Goal: Task Accomplishment & Management: Manage account settings

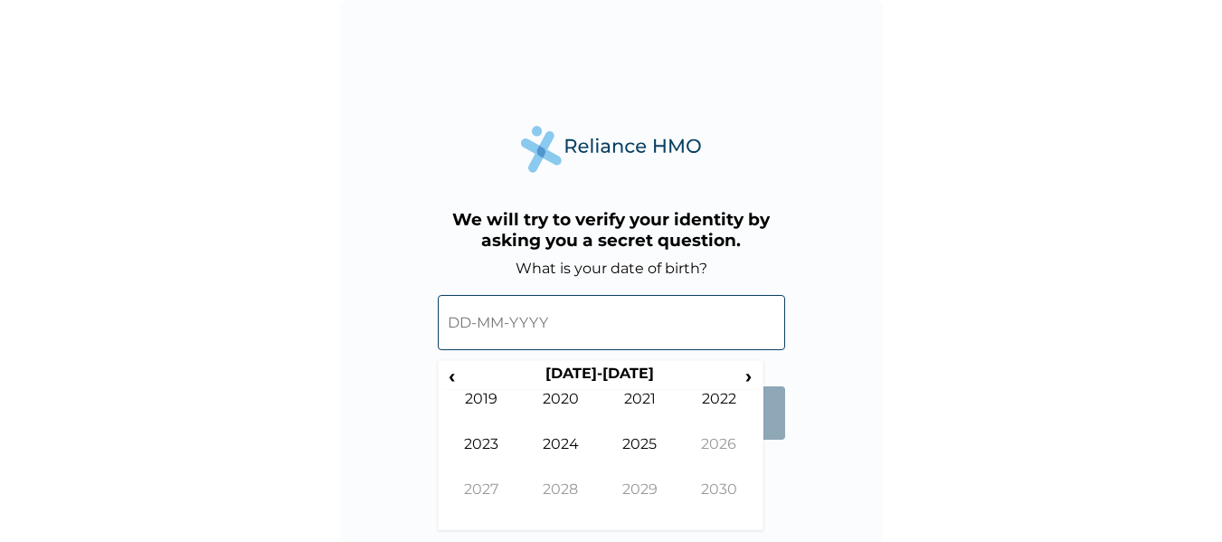
click at [453, 338] on input "text" at bounding box center [611, 322] width 347 height 55
click at [464, 376] on th "2020-2029" at bounding box center [600, 377] width 278 height 25
click at [452, 378] on span "‹" at bounding box center [451, 376] width 19 height 23
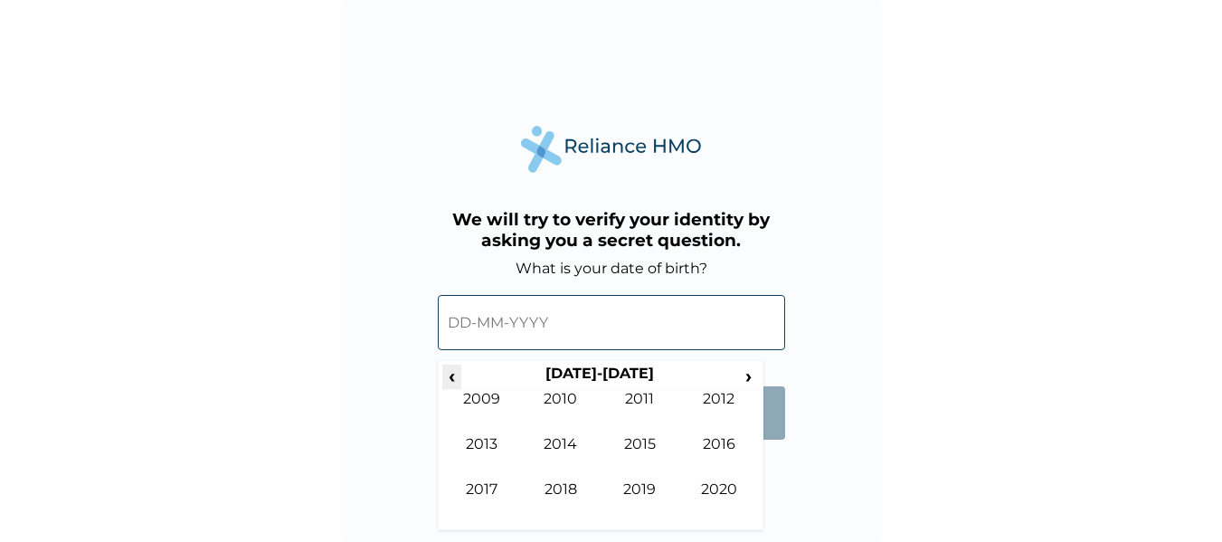
click at [452, 378] on span "‹" at bounding box center [451, 376] width 19 height 23
click at [575, 483] on td "1988" at bounding box center [561, 502] width 80 height 45
click at [641, 481] on td "Nov" at bounding box center [641, 502] width 80 height 45
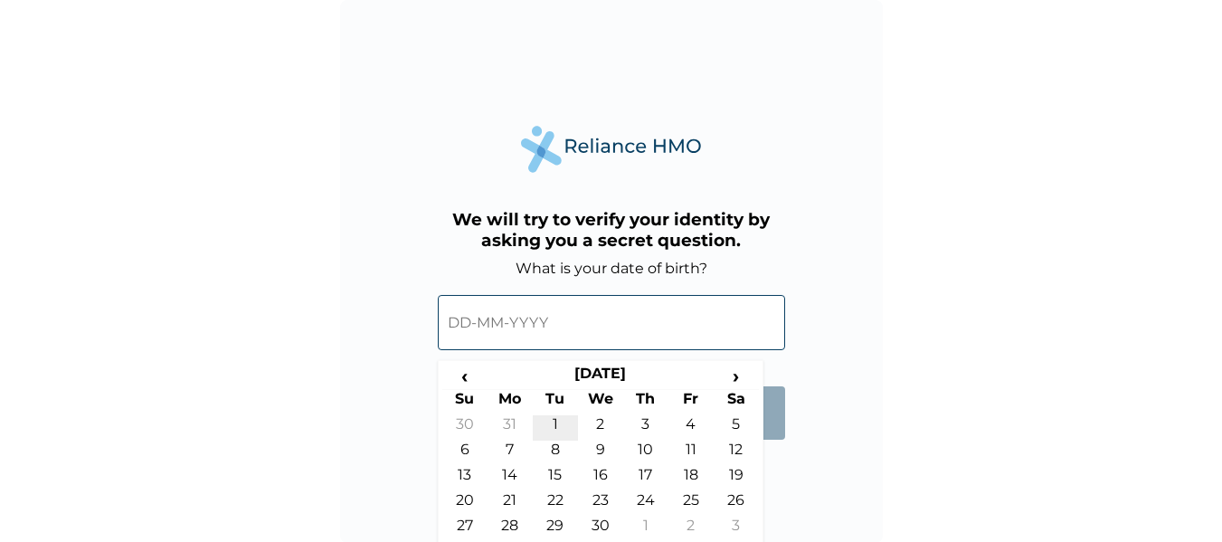
click at [548, 428] on td "1" at bounding box center [555, 427] width 45 height 25
type input "01-11-1988"
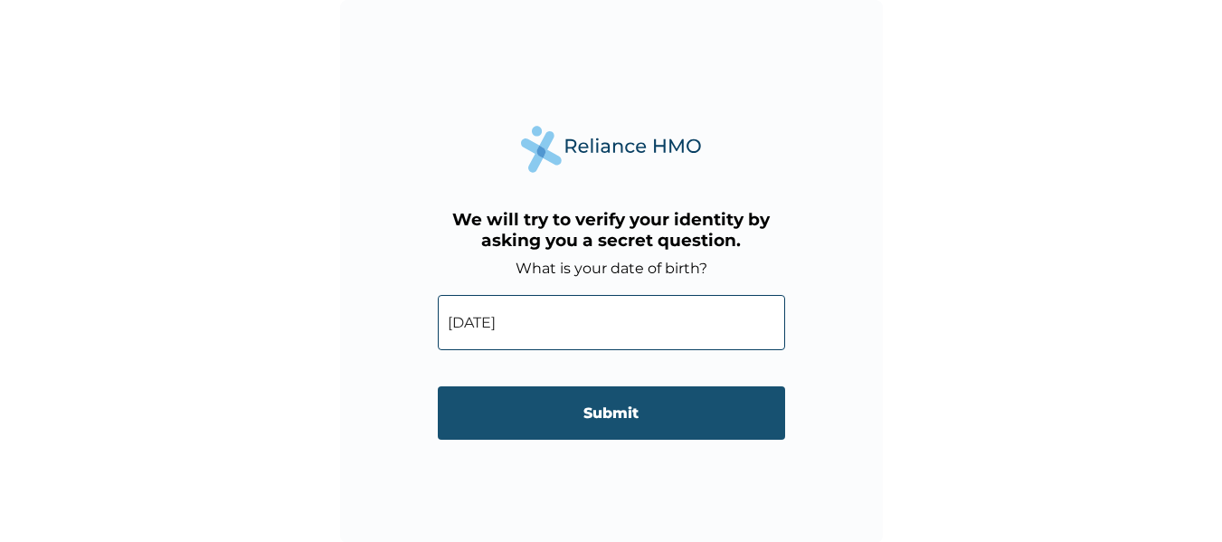
click at [577, 426] on input "Submit" at bounding box center [611, 412] width 347 height 53
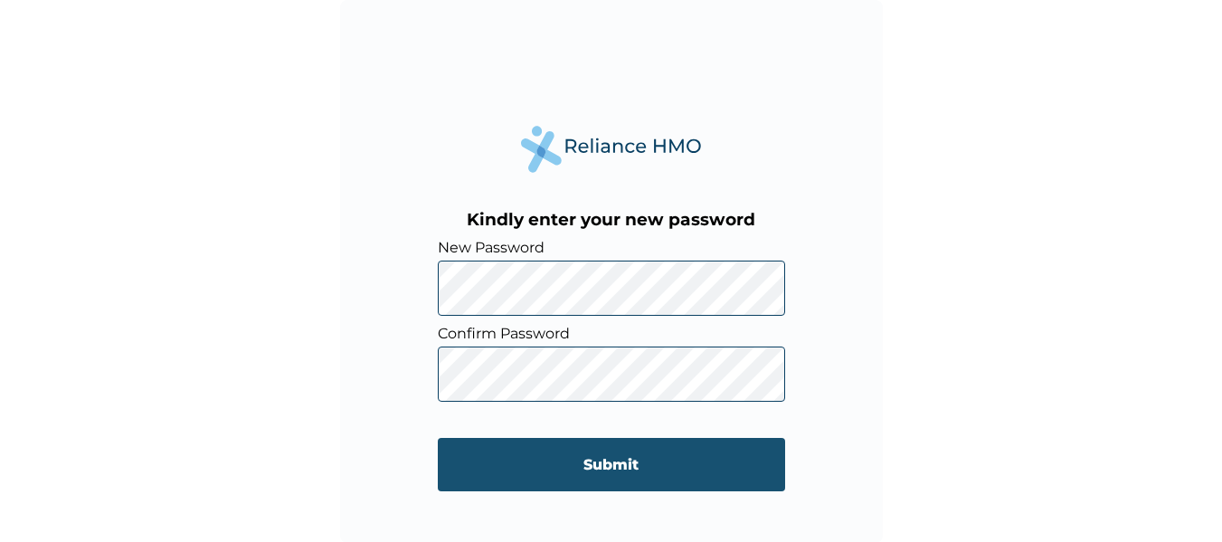
click at [557, 451] on input "Submit" at bounding box center [611, 464] width 347 height 53
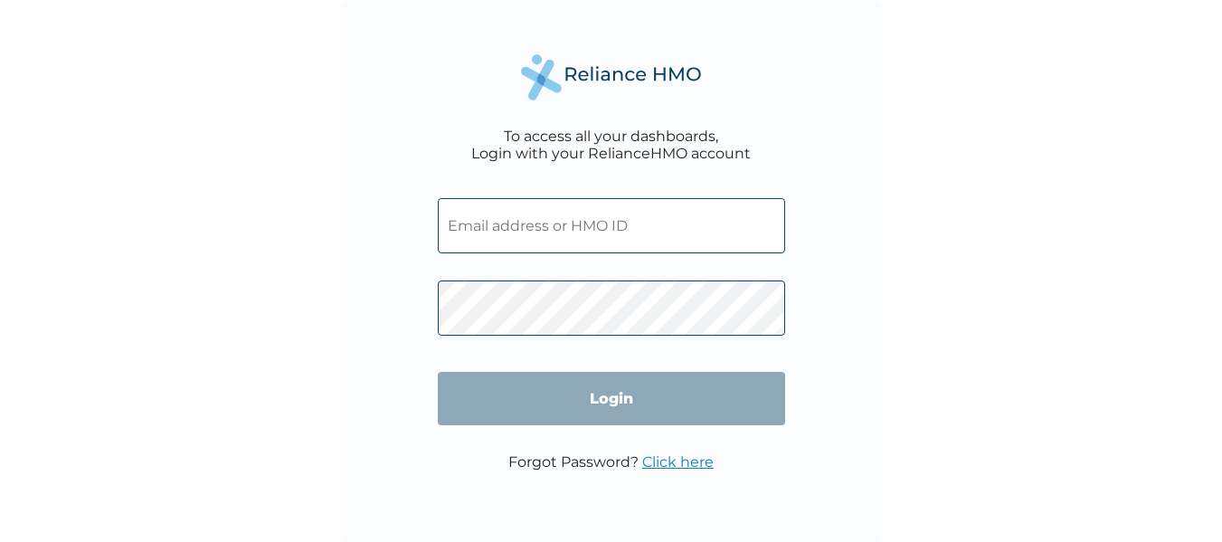
click at [554, 225] on input "text" at bounding box center [611, 225] width 347 height 55
click at [549, 227] on input "text" at bounding box center [611, 225] width 347 height 55
